Goal: Task Accomplishment & Management: Use online tool/utility

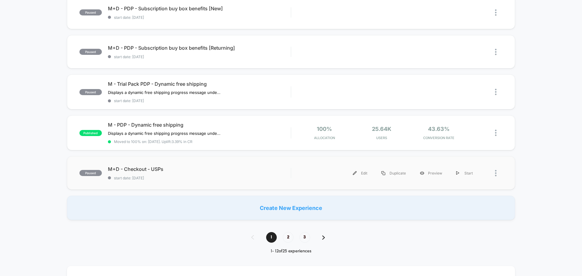
scroll to position [364, 0]
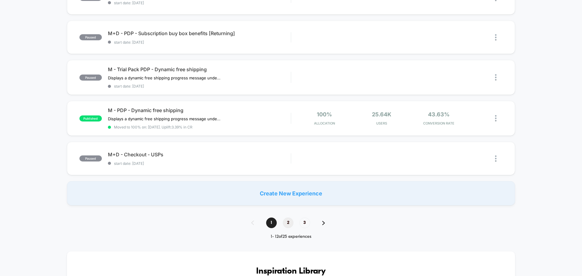
click at [292, 225] on span "2" at bounding box center [288, 223] width 11 height 11
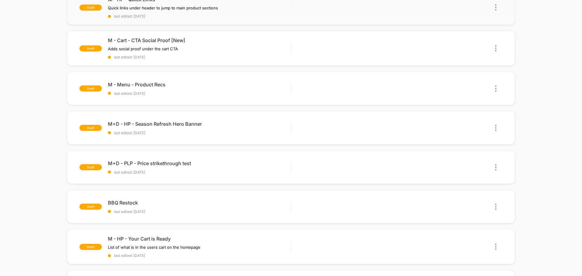
scroll to position [182, 0]
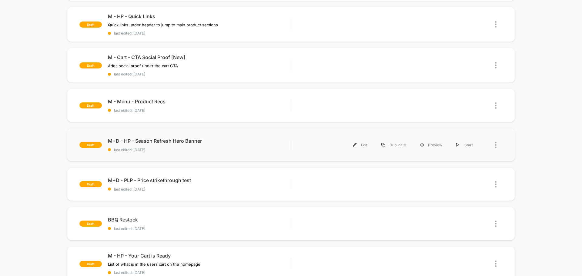
click at [493, 145] on div at bounding box center [491, 145] width 23 height 14
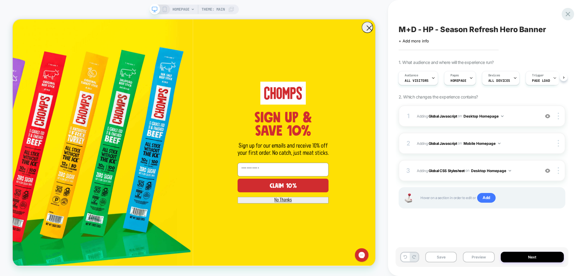
click at [569, 15] on icon at bounding box center [567, 14] width 5 height 5
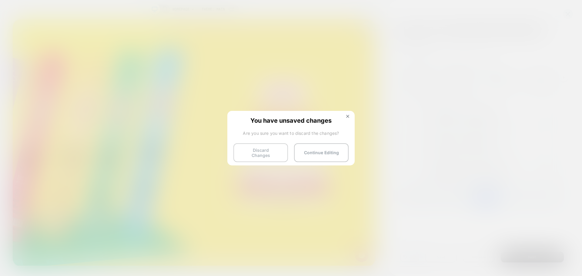
click at [254, 154] on button "Discard Changes" at bounding box center [260, 152] width 55 height 19
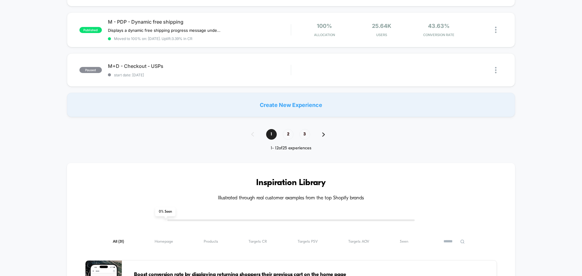
scroll to position [454, 0]
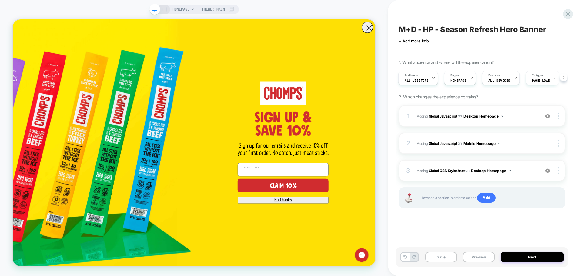
scroll to position [2888, 0]
click at [488, 31] on circle "Close dialog" at bounding box center [487, 31] width 15 height 15
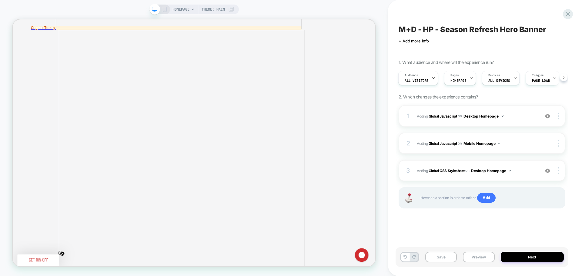
drag, startPoint x: 547, startPoint y: 30, endPoint x: 414, endPoint y: 30, distance: 133.0
click at [414, 30] on div "M+D - HP - Season Refresh Hero Banner" at bounding box center [481, 29] width 167 height 9
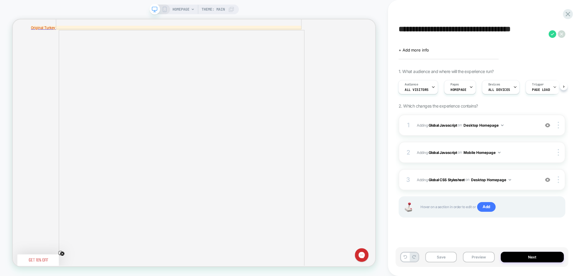
drag, startPoint x: 399, startPoint y: 29, endPoint x: 428, endPoint y: 42, distance: 31.8
click at [428, 42] on textarea "**********" at bounding box center [471, 34] width 147 height 18
click at [565, 13] on icon at bounding box center [568, 14] width 8 height 8
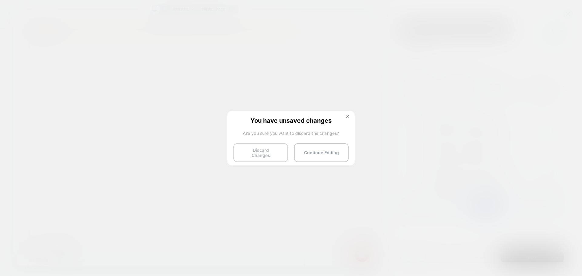
click at [269, 153] on button "Discard Changes" at bounding box center [260, 152] width 55 height 19
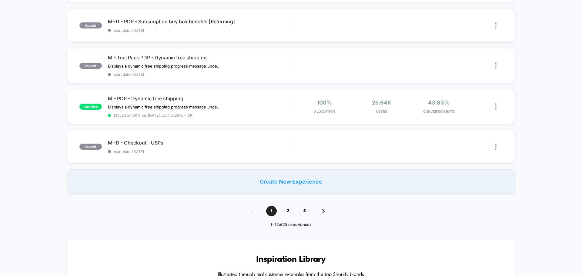
scroll to position [364, 0]
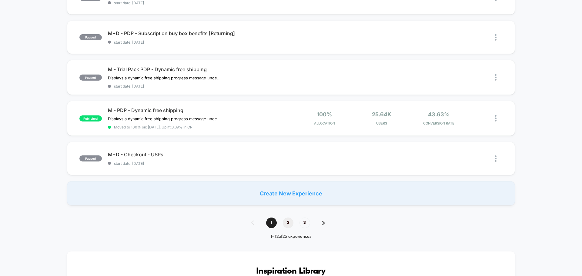
click at [283, 223] on span "2" at bounding box center [288, 223] width 11 height 11
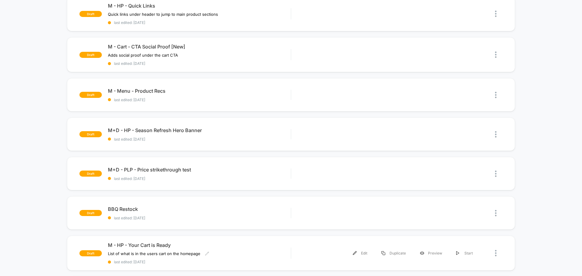
scroll to position [182, 0]
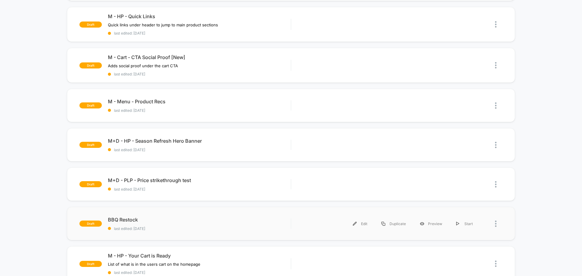
click at [493, 224] on div at bounding box center [491, 224] width 23 height 14
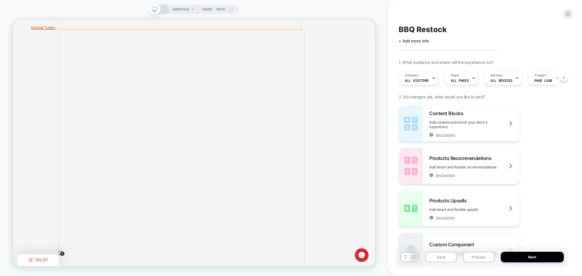
scroll to position [0, 0]
